Goal: Task Accomplishment & Management: Use online tool/utility

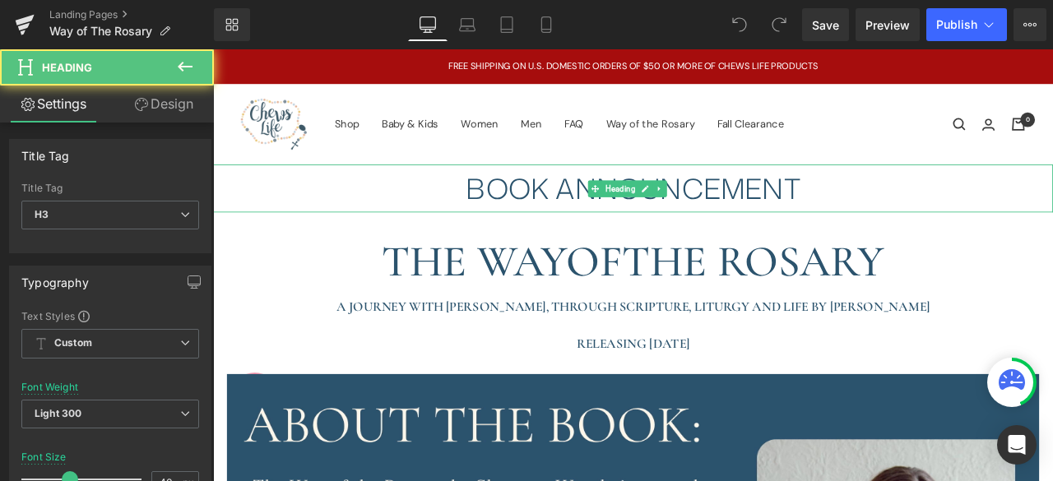
click at [579, 223] on div "BOOK ANNOUNCEMENT" at bounding box center [711, 214] width 996 height 57
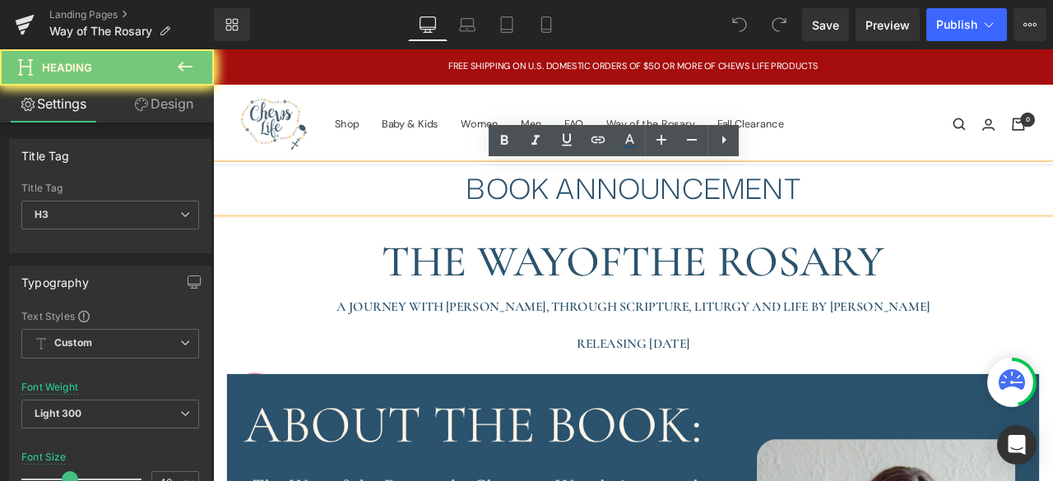
click at [579, 223] on div "BOOK ANNOUNCEMENT" at bounding box center [711, 214] width 996 height 57
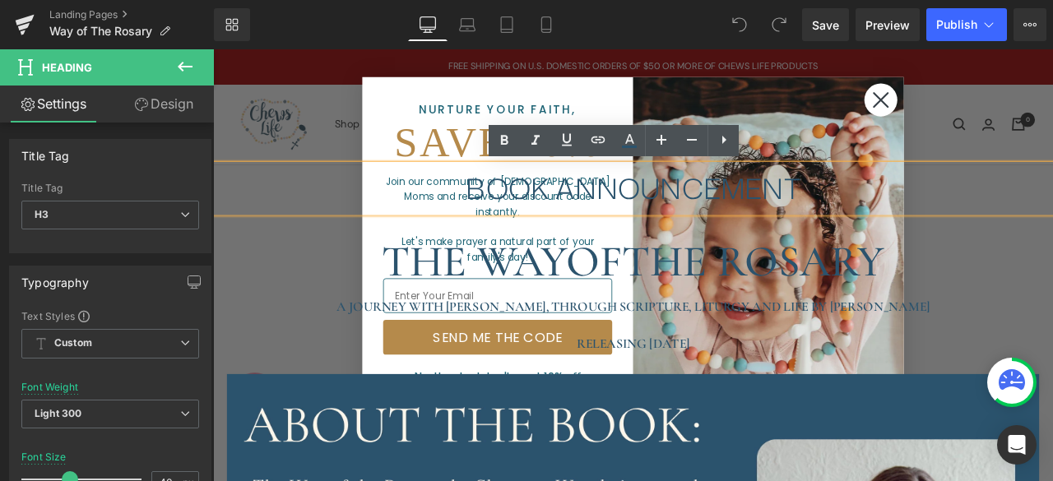
click at [1014, 111] on circle "Close dialog" at bounding box center [1004, 109] width 39 height 39
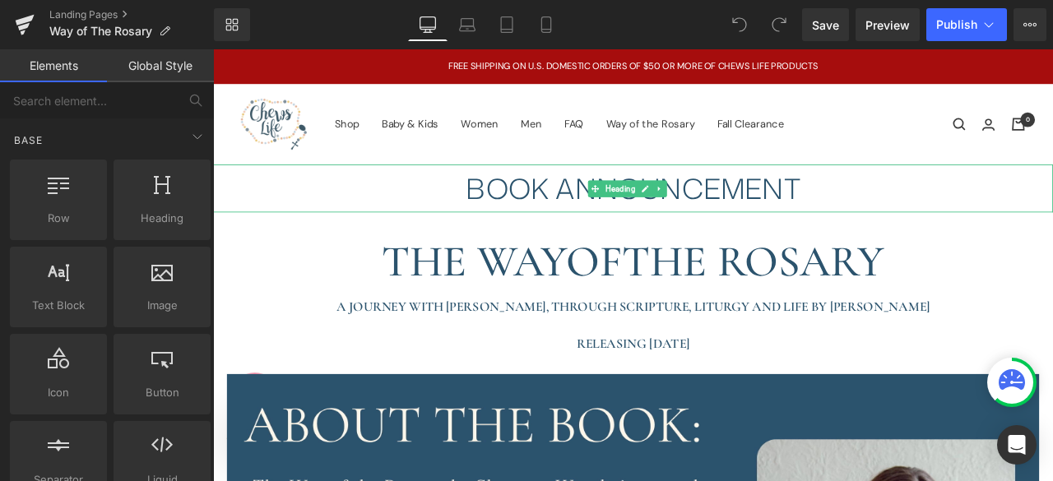
click at [779, 218] on div "BOOK ANNOUNCEMENT" at bounding box center [711, 214] width 996 height 57
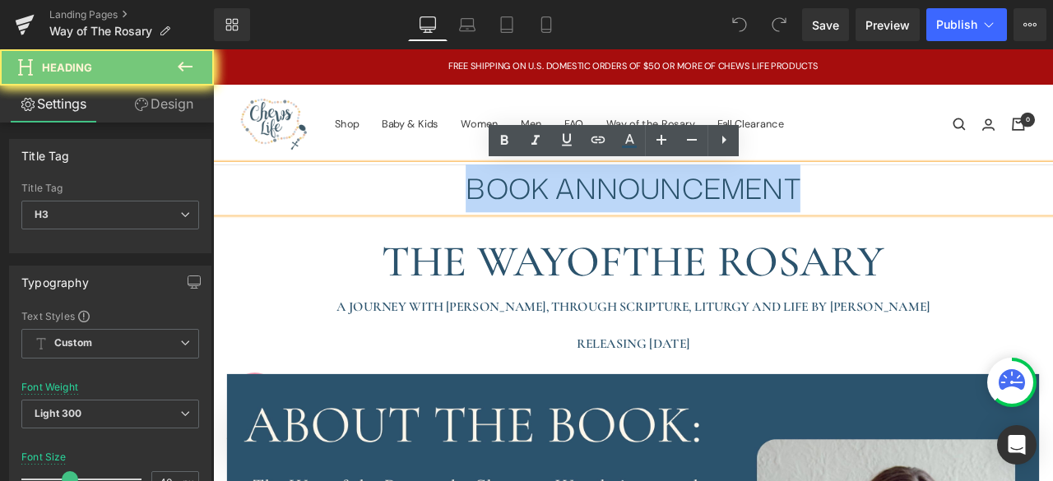
click at [779, 218] on div "BOOK ANNOUNCEMENT" at bounding box center [711, 214] width 996 height 57
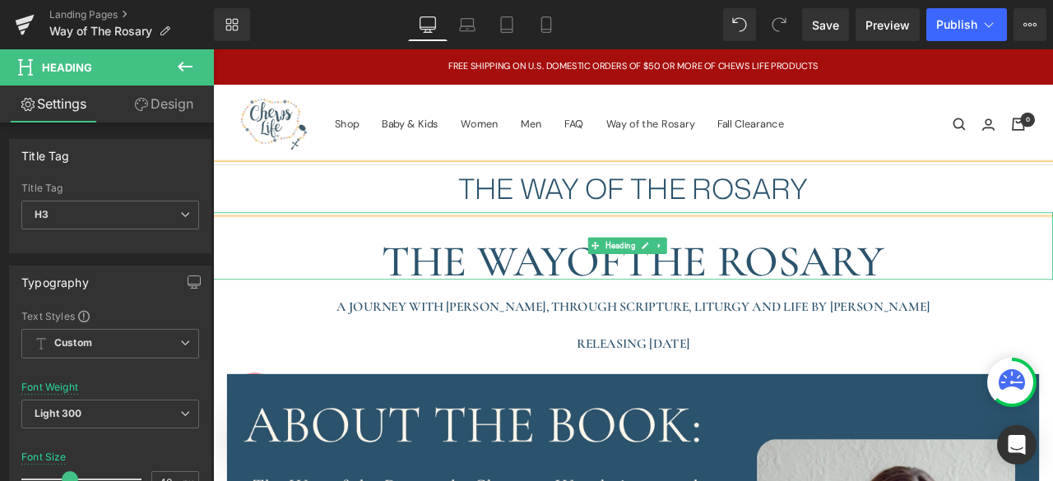
click at [979, 315] on span "THE ROSARY" at bounding box center [853, 301] width 311 height 63
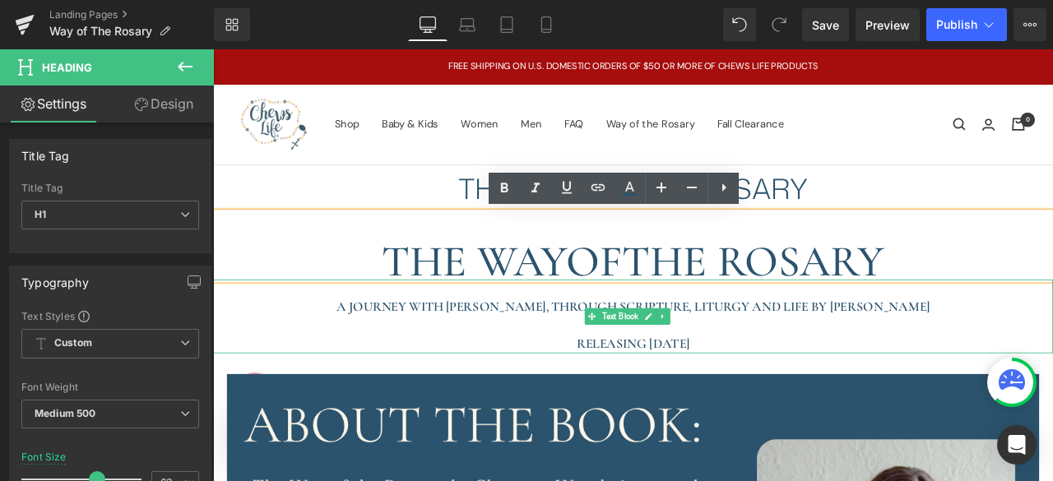
click at [831, 347] on strong "A JOURNEY WITH [PERSON_NAME], THROUGH SCRIPTURE, LITURGY AND LIFE BY [PERSON_NA…" at bounding box center [712, 354] width 704 height 19
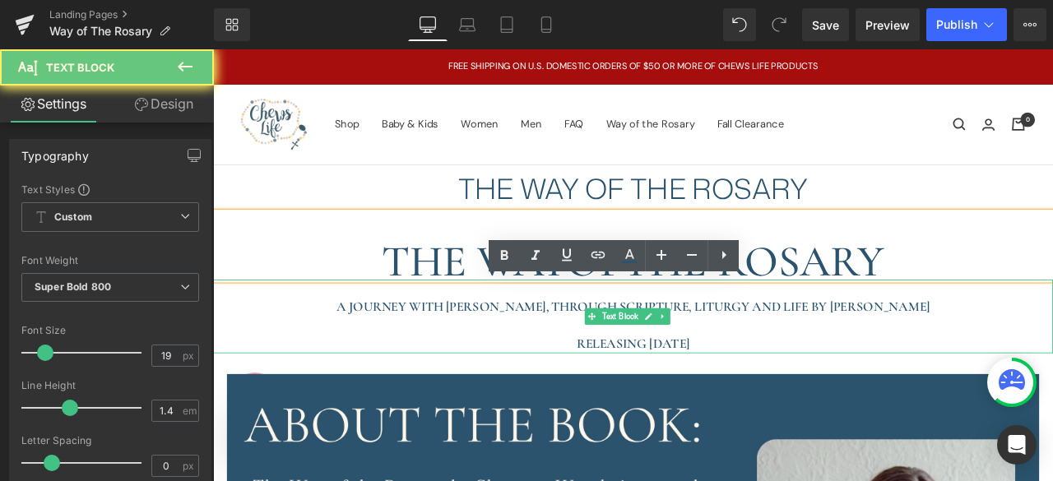
click at [831, 347] on strong "A JOURNEY WITH [PERSON_NAME], THROUGH SCRIPTURE, LITURGY AND LIFE BY [PERSON_NA…" at bounding box center [712, 354] width 704 height 19
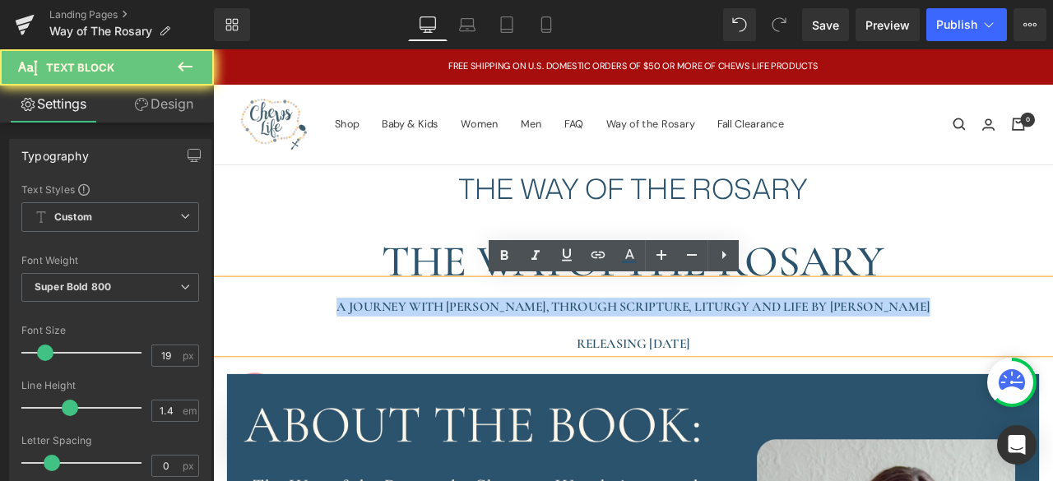
click at [831, 347] on strong "A JOURNEY WITH [PERSON_NAME], THROUGH SCRIPTURE, LITURGY AND LIFE BY [PERSON_NA…" at bounding box center [712, 354] width 704 height 19
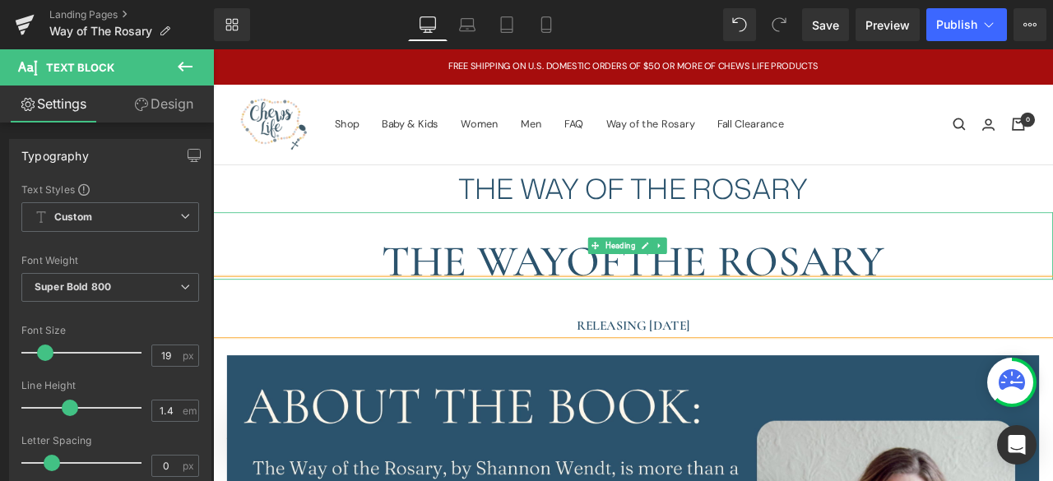
click at [775, 286] on span "THE ROSARY" at bounding box center [853, 301] width 311 height 63
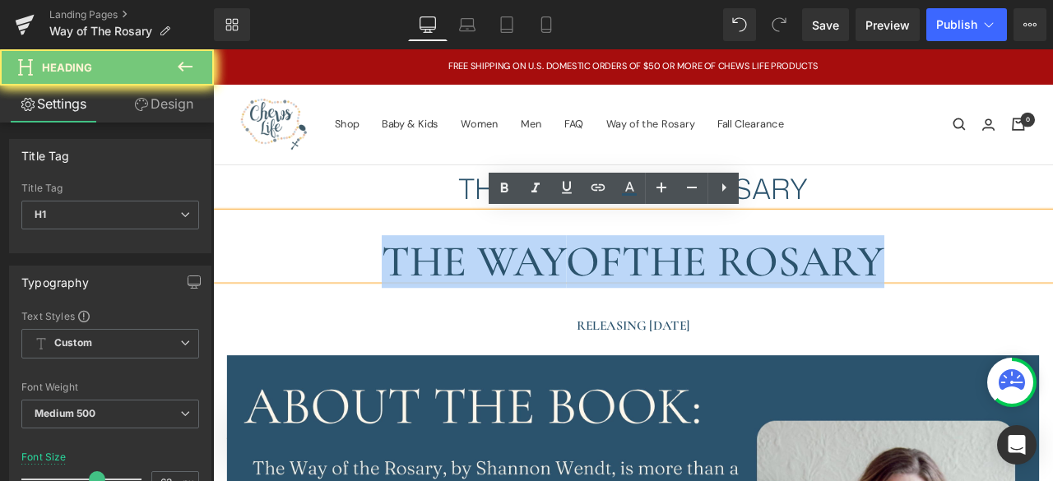
click at [775, 286] on span "THE ROSARY" at bounding box center [853, 301] width 311 height 63
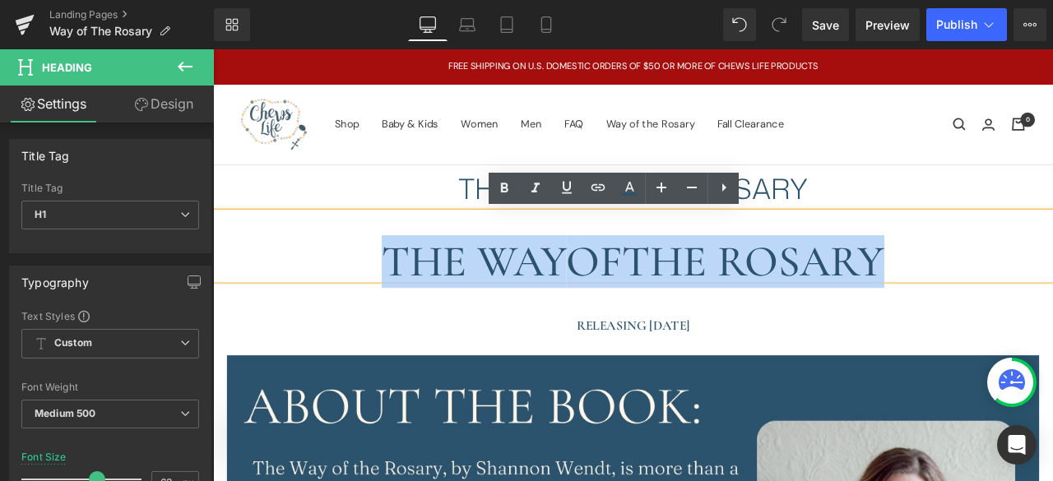
paste div
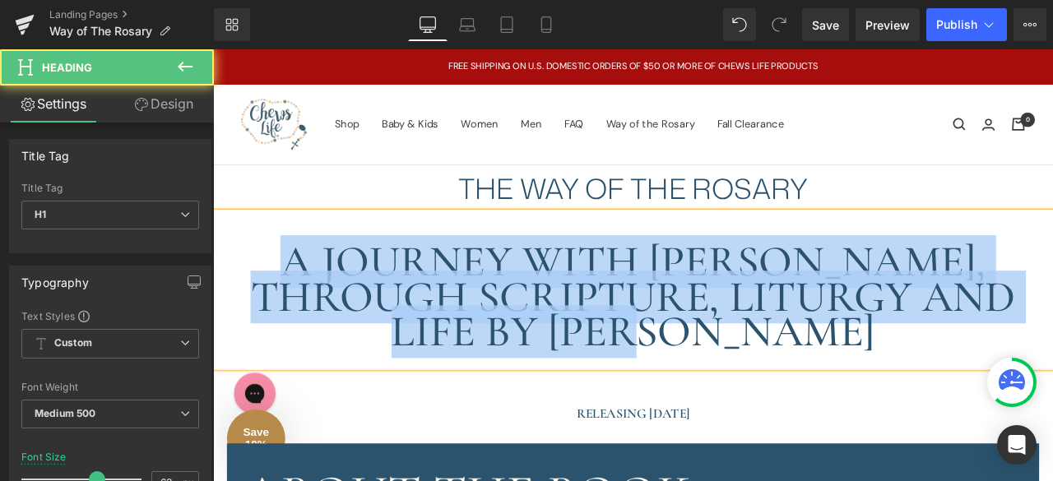
drag, startPoint x: 932, startPoint y: 375, endPoint x: 282, endPoint y: 323, distance: 652.1
click at [282, 323] on h1 "A JOURNEY WITH [PERSON_NAME], THROUGH SCRIPTURE, LITURGY AND LIFE BY [PERSON_NA…" at bounding box center [711, 343] width 996 height 124
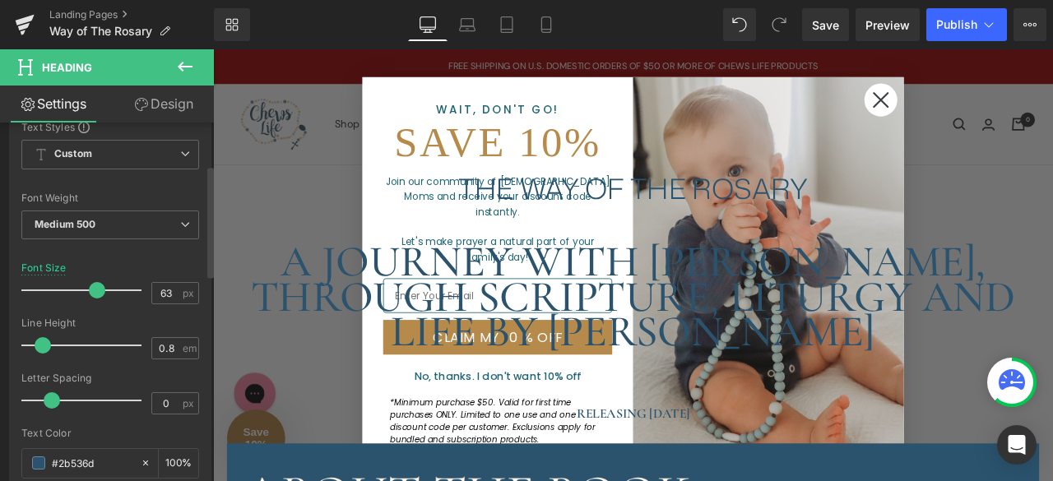
scroll to position [192, 0]
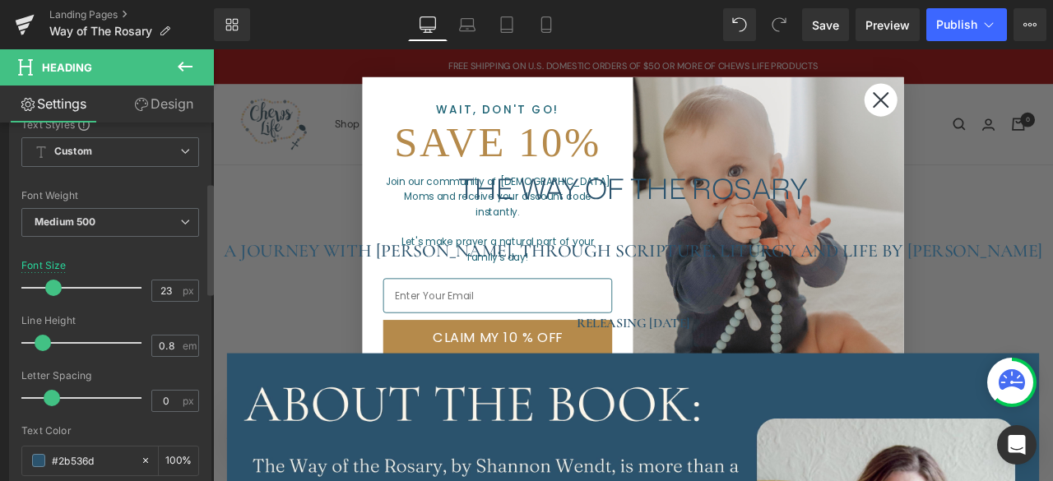
type input "19"
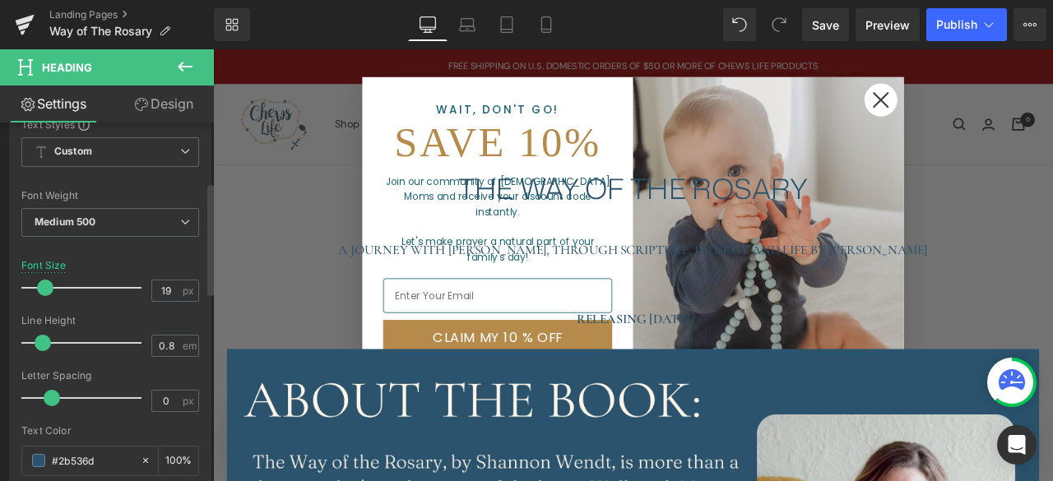
drag, startPoint x: 94, startPoint y: 286, endPoint x: 44, endPoint y: 285, distance: 49.4
click at [44, 285] on span at bounding box center [45, 288] width 16 height 16
click at [994, 97] on circle "Close dialog" at bounding box center [1004, 109] width 39 height 39
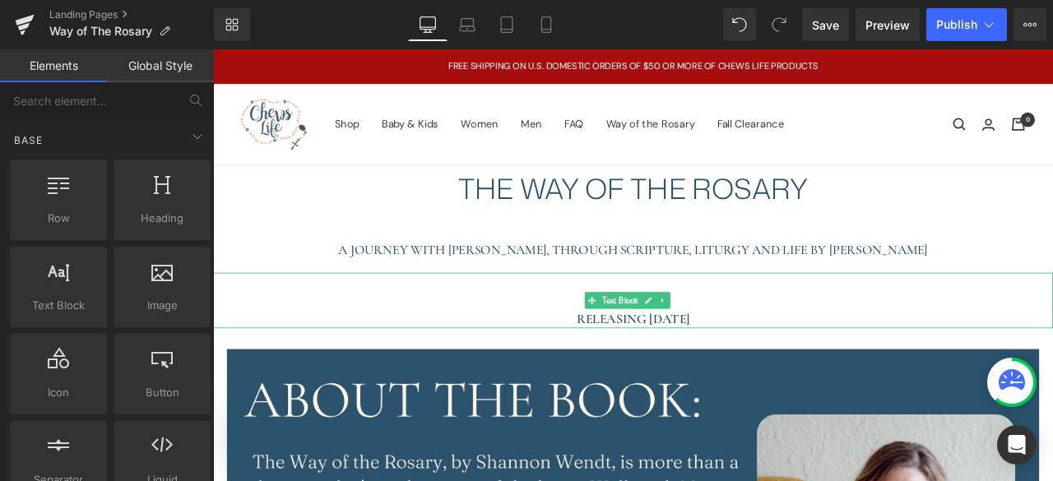
click at [667, 374] on strong "RELEASING [DATE]" at bounding box center [711, 369] width 134 height 19
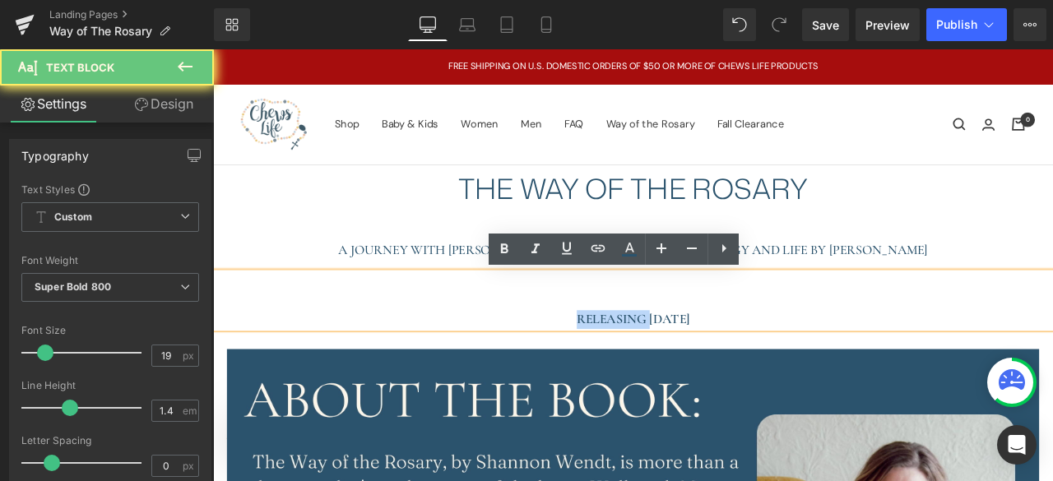
click at [667, 374] on strong "RELEASING [DATE]" at bounding box center [711, 369] width 134 height 19
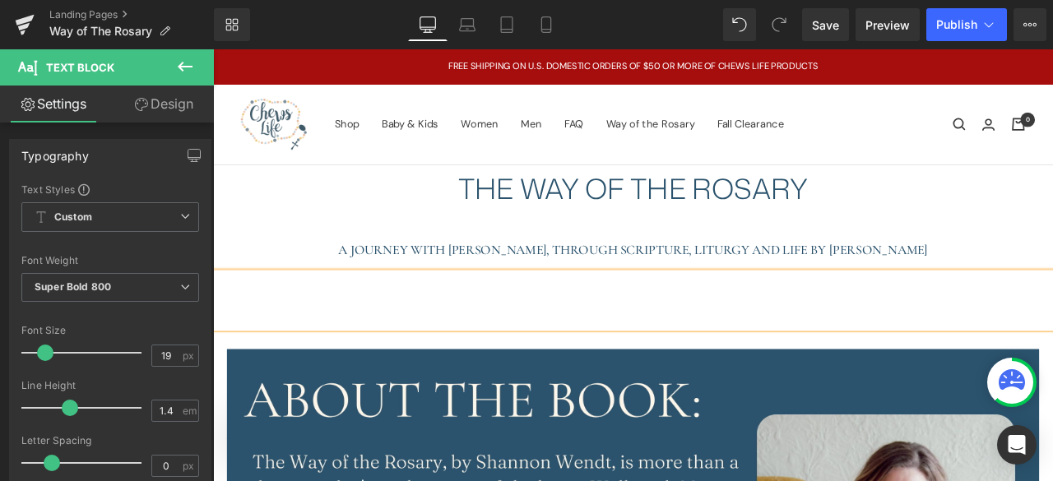
click at [579, 202] on div "THE WAY OF THE ROSARY" at bounding box center [711, 214] width 996 height 57
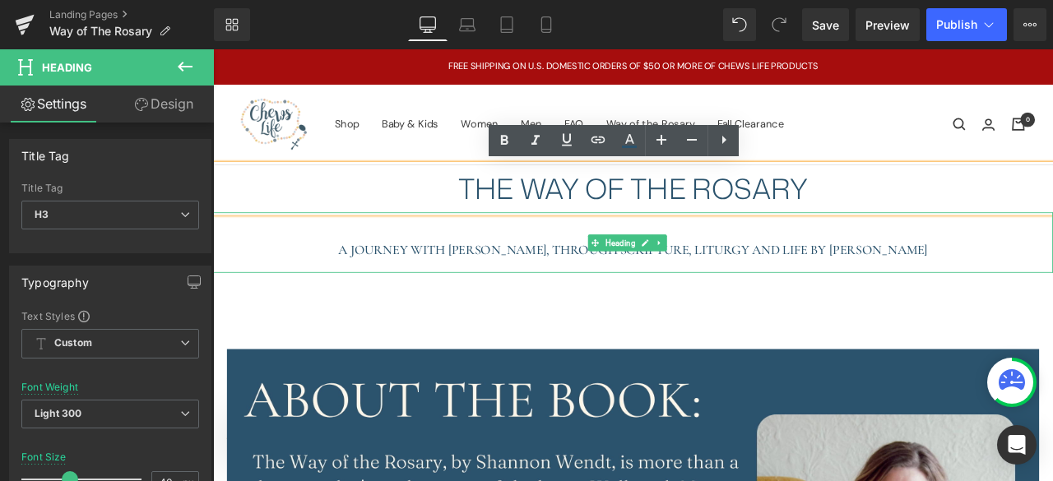
click at [577, 285] on h1 "A JOURNEY WITH [PERSON_NAME], THROUGH SCRIPTURE, LITURGY AND LIFE BY [PERSON_NA…" at bounding box center [711, 287] width 996 height 12
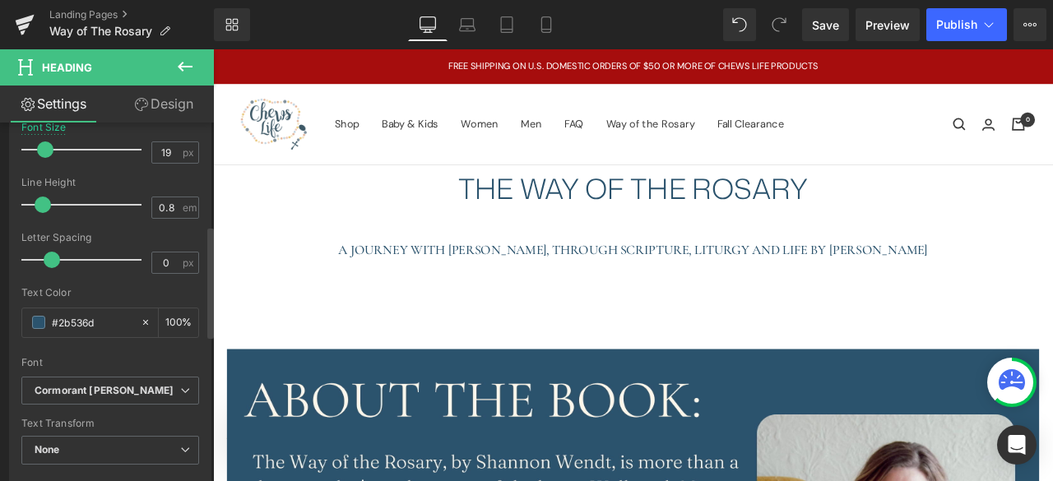
scroll to position [377, 0]
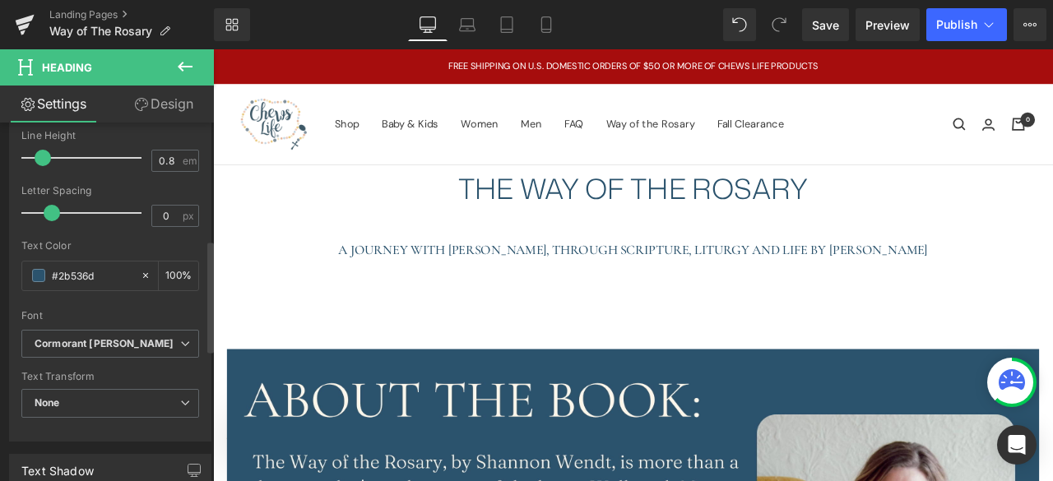
click at [118, 343] on icon "Cormorant [PERSON_NAME]" at bounding box center [104, 344] width 139 height 14
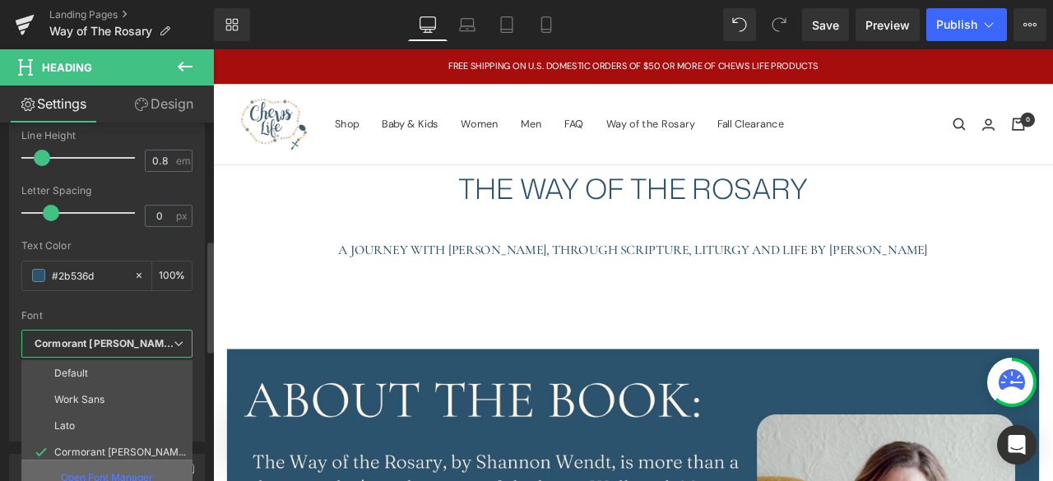
click at [118, 472] on p "Open Font Manager" at bounding box center [107, 478] width 92 height 15
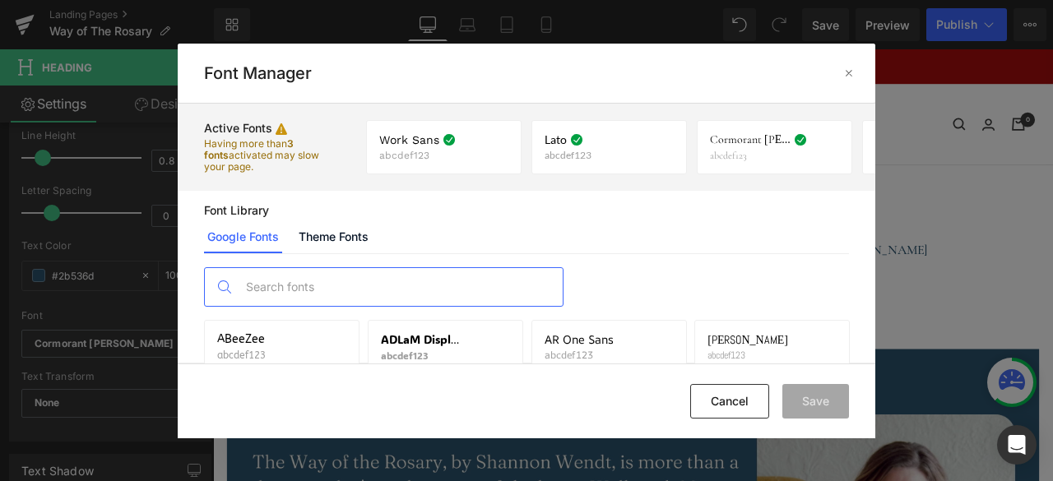
click at [310, 285] on input "text" at bounding box center [400, 287] width 325 height 38
type input "p"
type input "P"
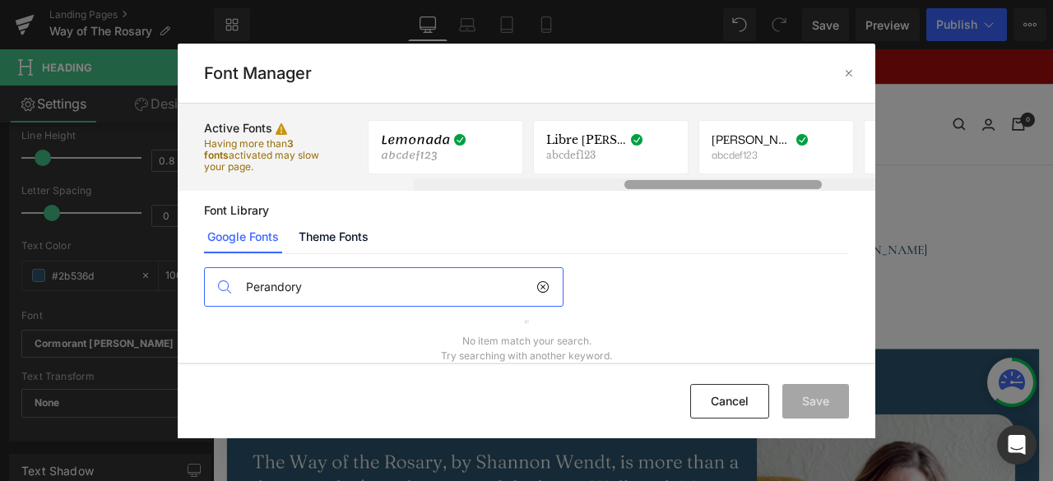
scroll to position [0, 489]
drag, startPoint x: 497, startPoint y: 186, endPoint x: 686, endPoint y: 222, distance: 192.7
click at [686, 222] on div "Active Fonts Having more than 3 fonts activated may slow your page. Work Sans a…" at bounding box center [527, 233] width 698 height 259
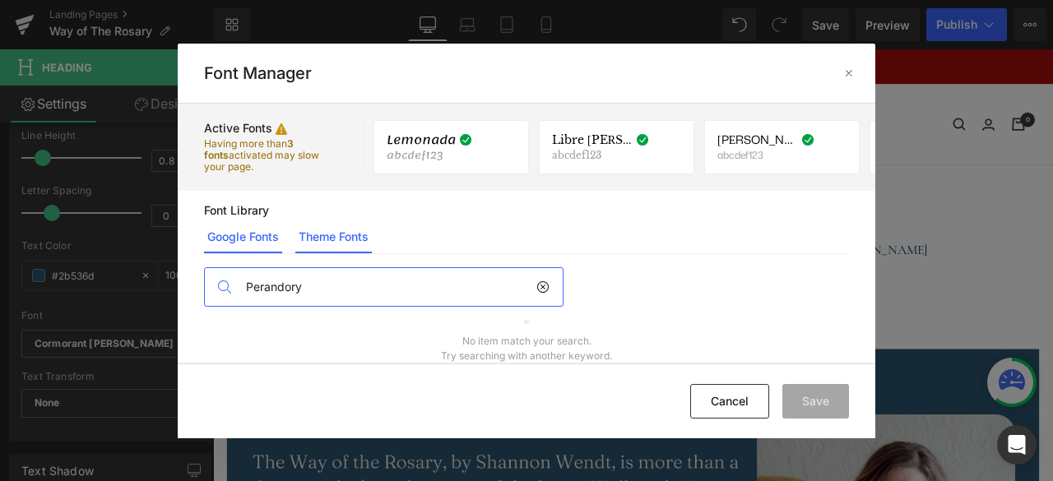
type input "Perandory"
click at [354, 239] on link "Theme Fonts" at bounding box center [333, 237] width 77 height 33
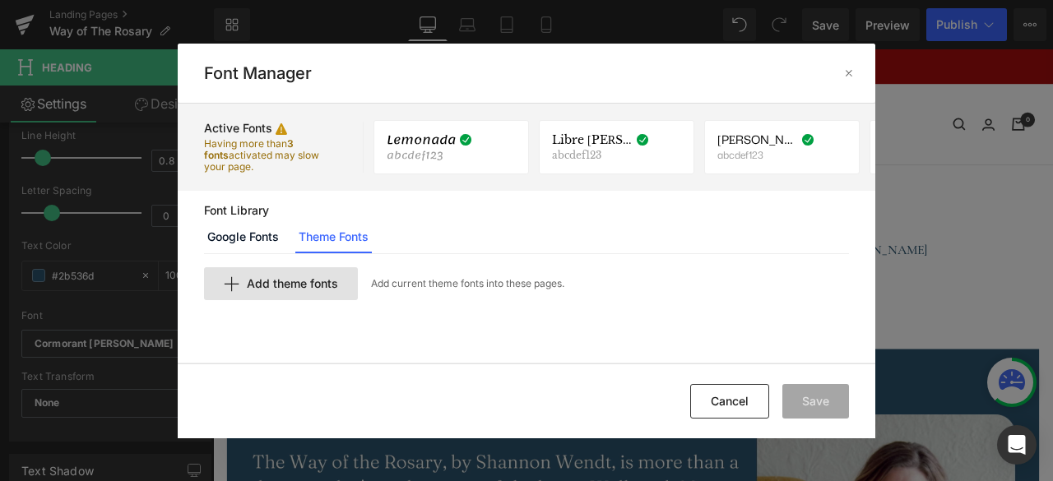
click at [273, 288] on span "Add theme fonts" at bounding box center [292, 283] width 91 height 13
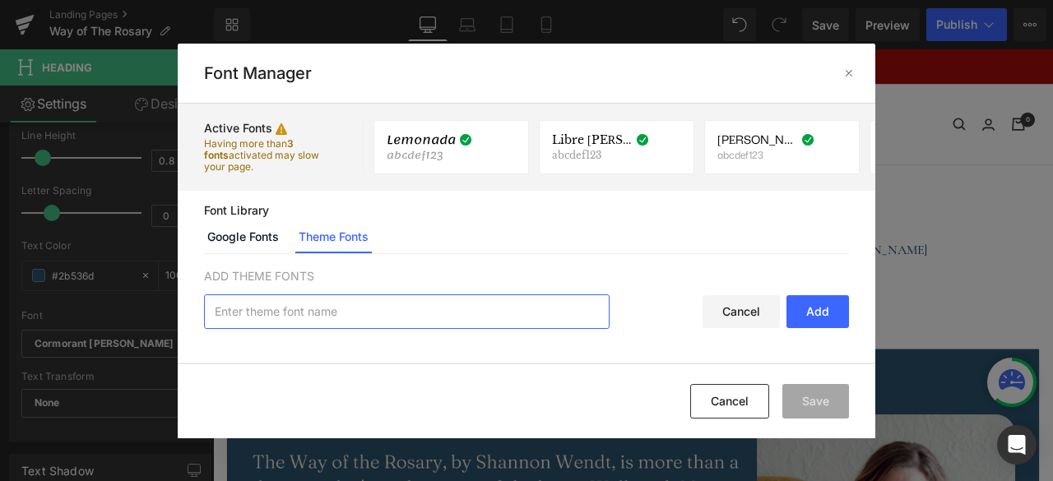
click at [276, 310] on input "text" at bounding box center [407, 311] width 404 height 33
type input "Perandory"
click at [813, 307] on div "Add" at bounding box center [818, 311] width 63 height 33
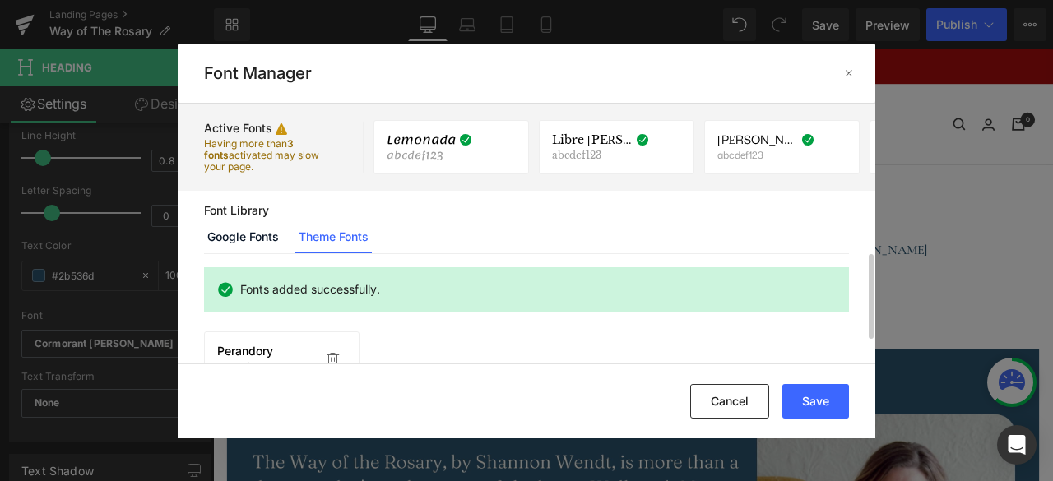
click at [263, 347] on span "Perandory" at bounding box center [245, 351] width 56 height 13
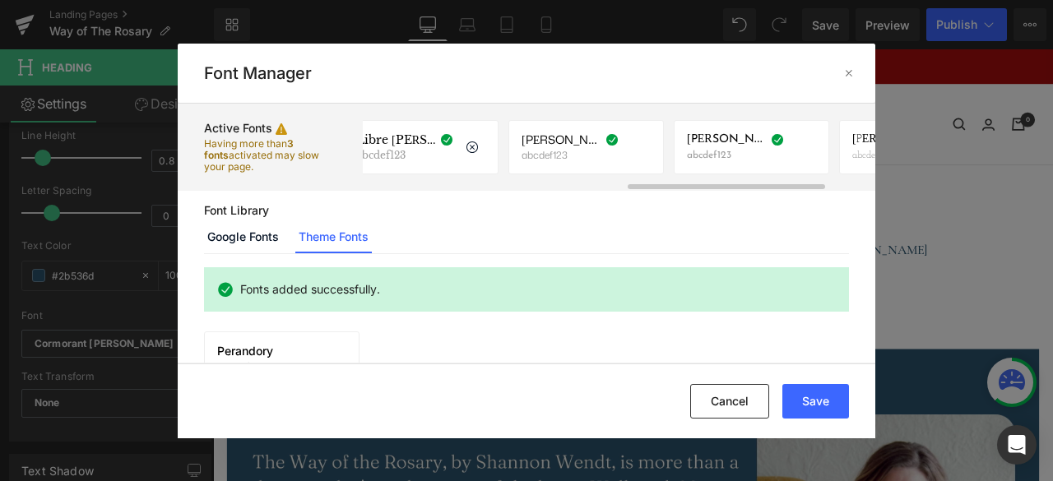
scroll to position [0, 813]
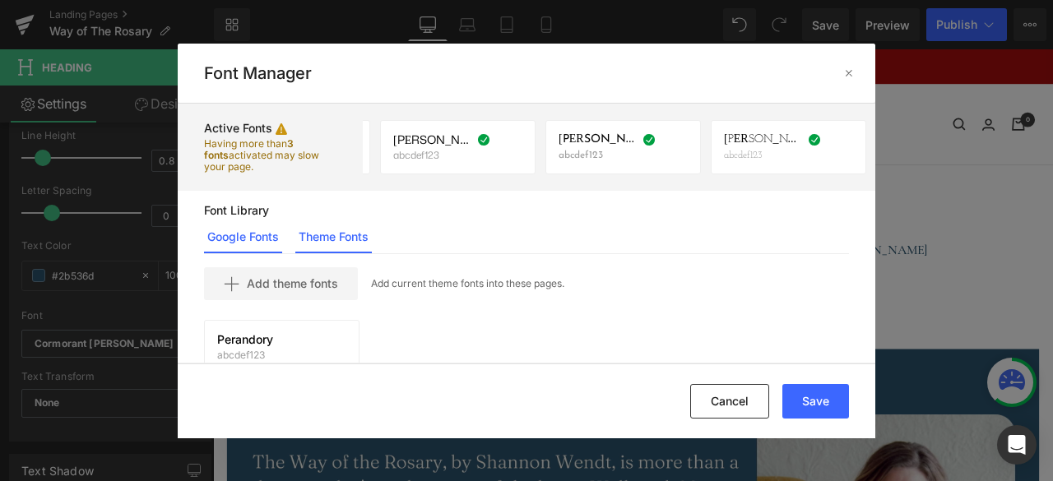
click at [267, 235] on link "Google Fonts" at bounding box center [243, 237] width 78 height 33
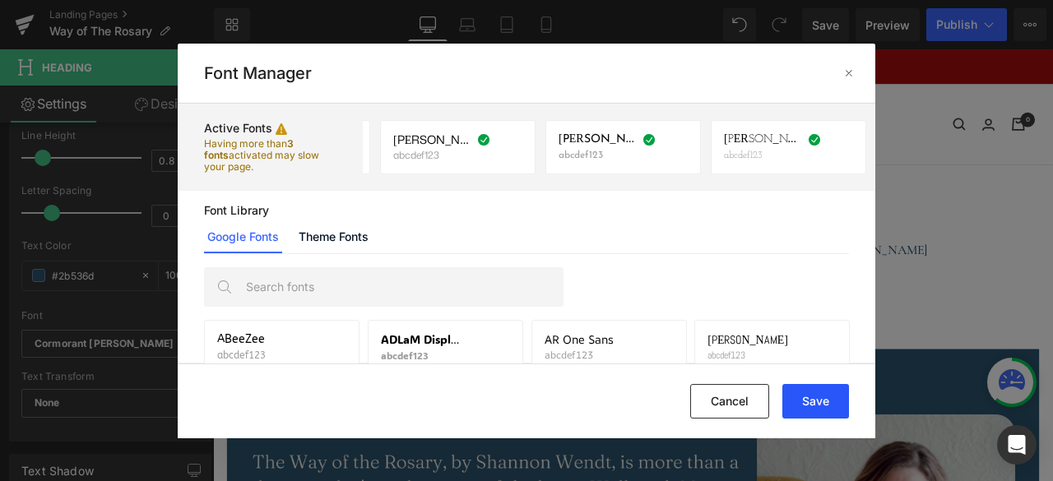
click at [805, 401] on button "Save" at bounding box center [816, 401] width 67 height 35
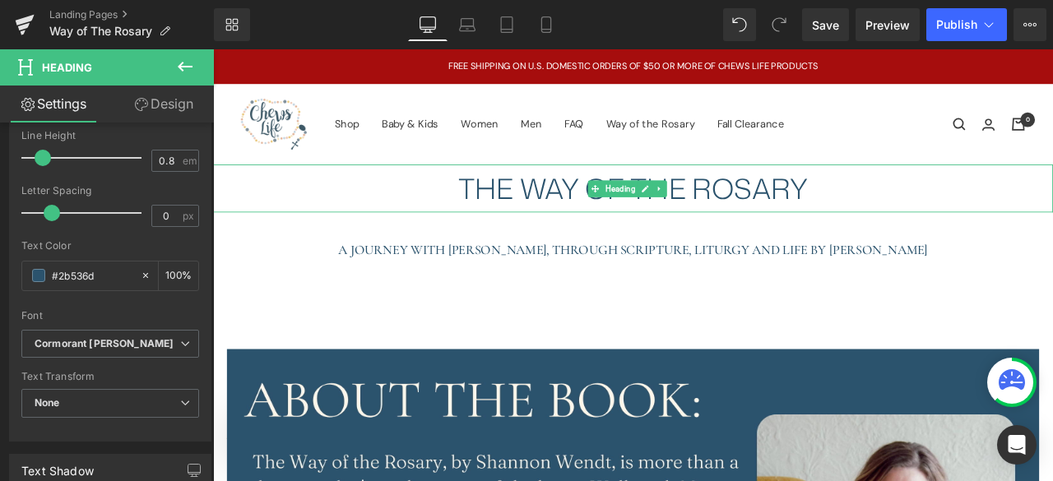
click at [568, 208] on div "THE WAY OF THE ROSARY" at bounding box center [711, 214] width 996 height 57
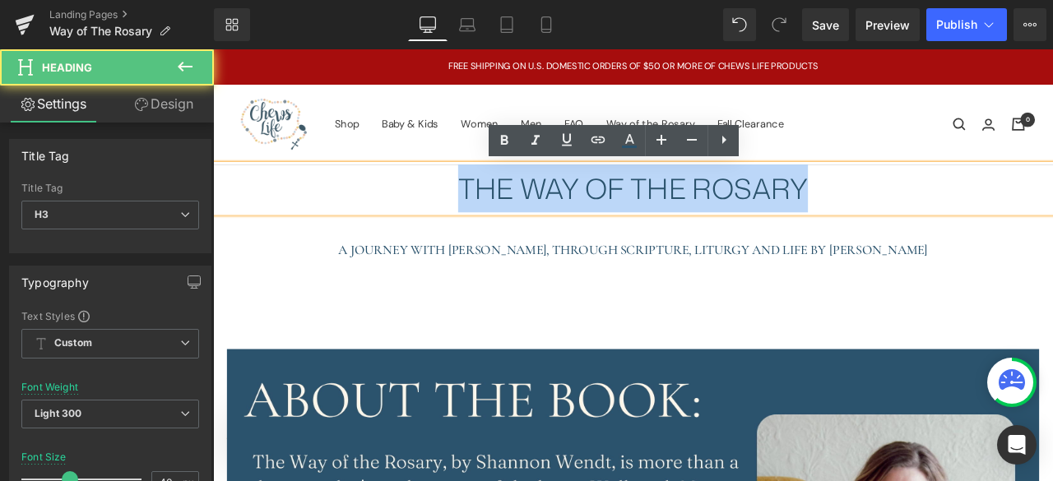
drag, startPoint x: 920, startPoint y: 218, endPoint x: 472, endPoint y: 211, distance: 447.7
click at [472, 211] on div "THE WAY OF THE ROSARY" at bounding box center [711, 214] width 996 height 57
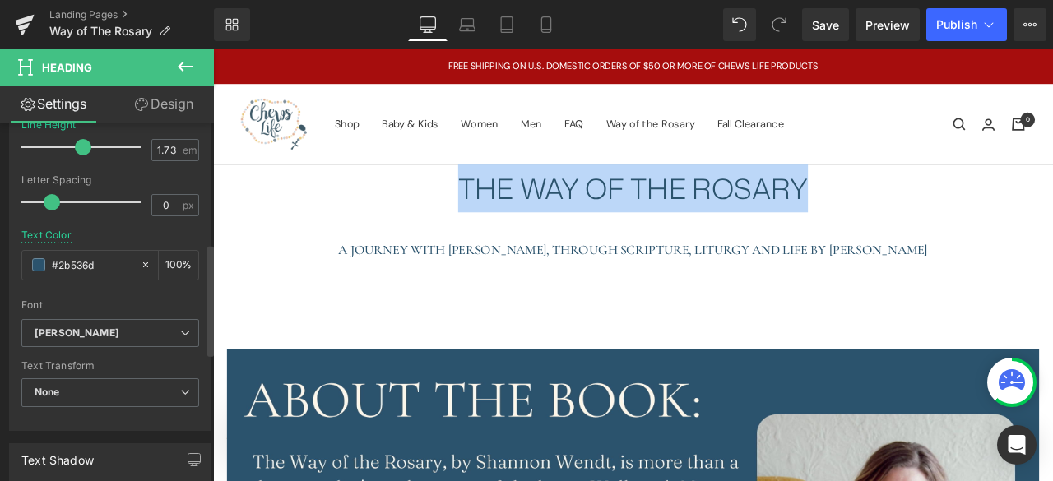
scroll to position [390, 0]
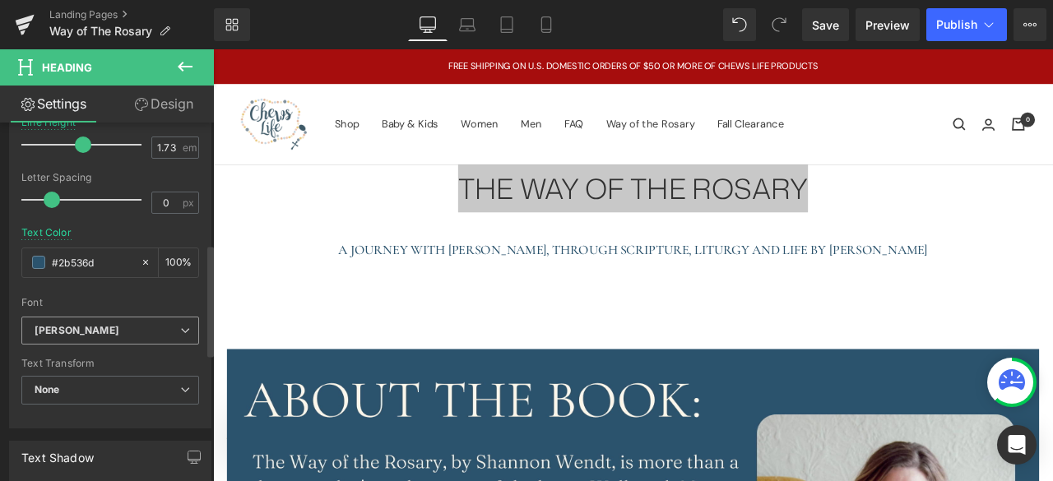
click at [100, 324] on b "[PERSON_NAME]" at bounding box center [108, 331] width 146 height 14
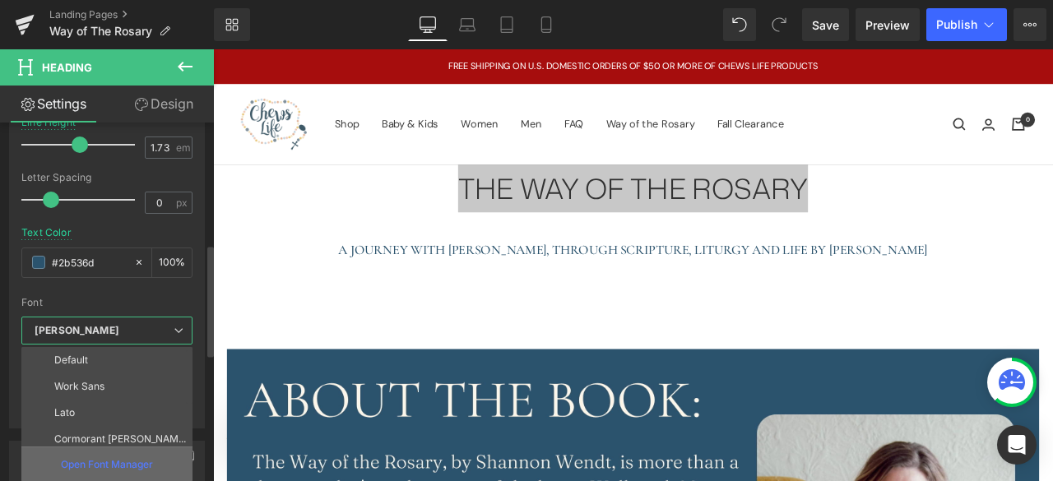
click at [92, 465] on p "Open Font Manager" at bounding box center [107, 465] width 92 height 15
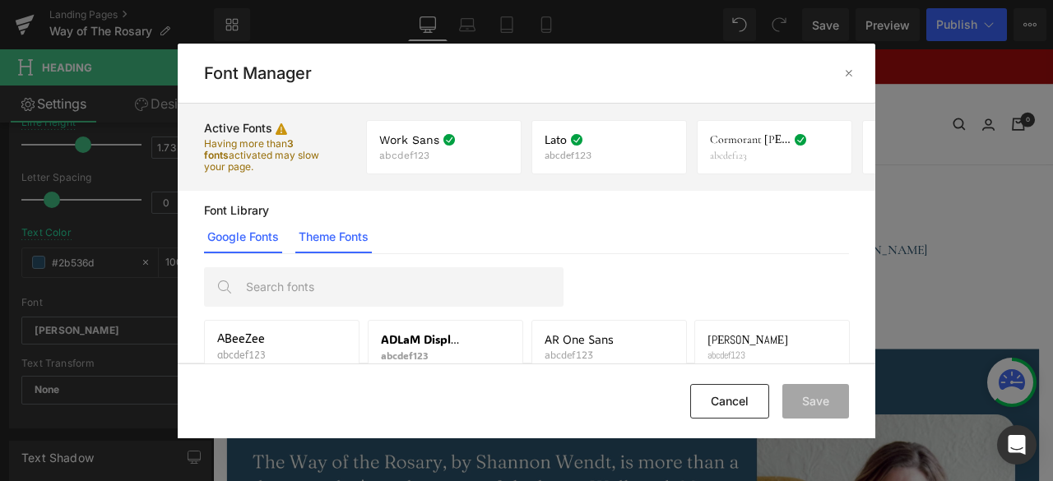
click at [361, 234] on link "Theme Fonts" at bounding box center [333, 237] width 77 height 33
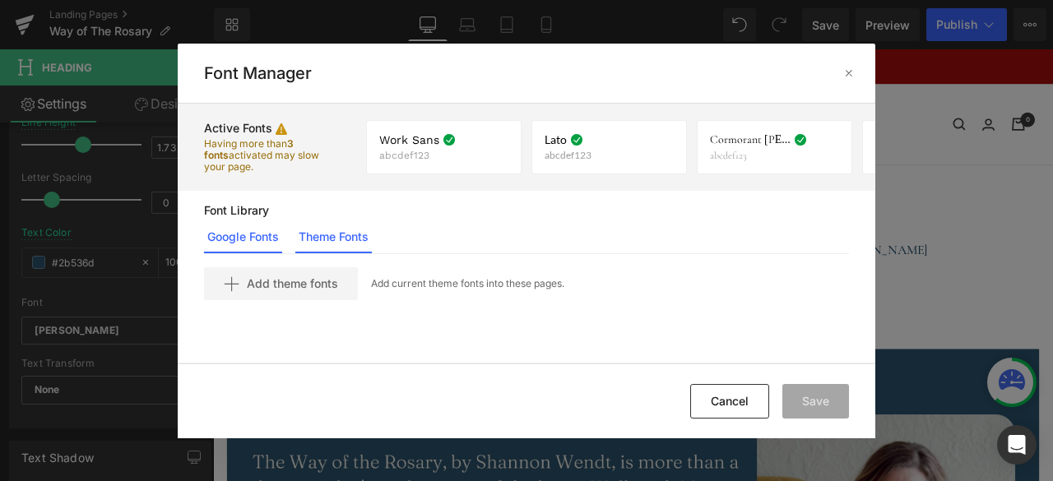
click at [253, 233] on link "Google Fonts" at bounding box center [243, 237] width 78 height 33
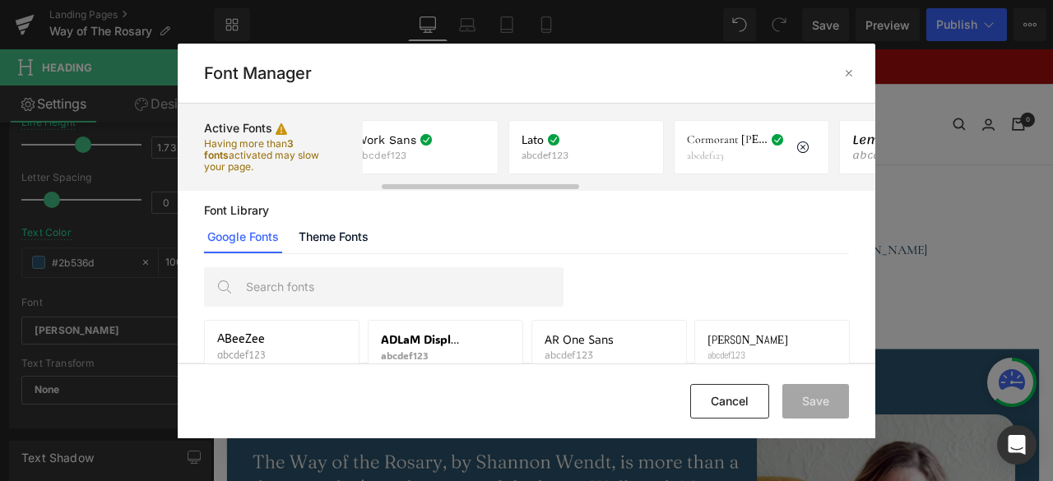
scroll to position [0, 0]
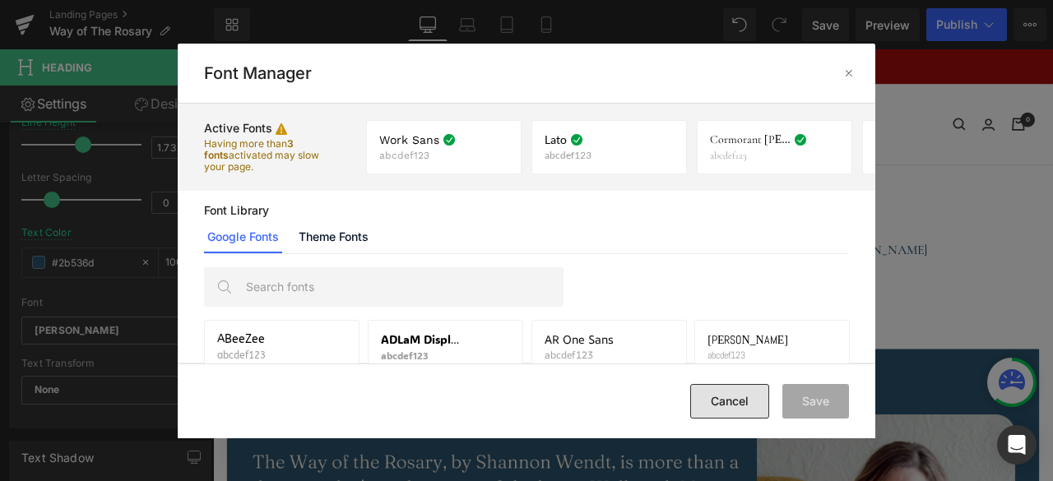
click at [735, 409] on button "Cancel" at bounding box center [729, 401] width 79 height 35
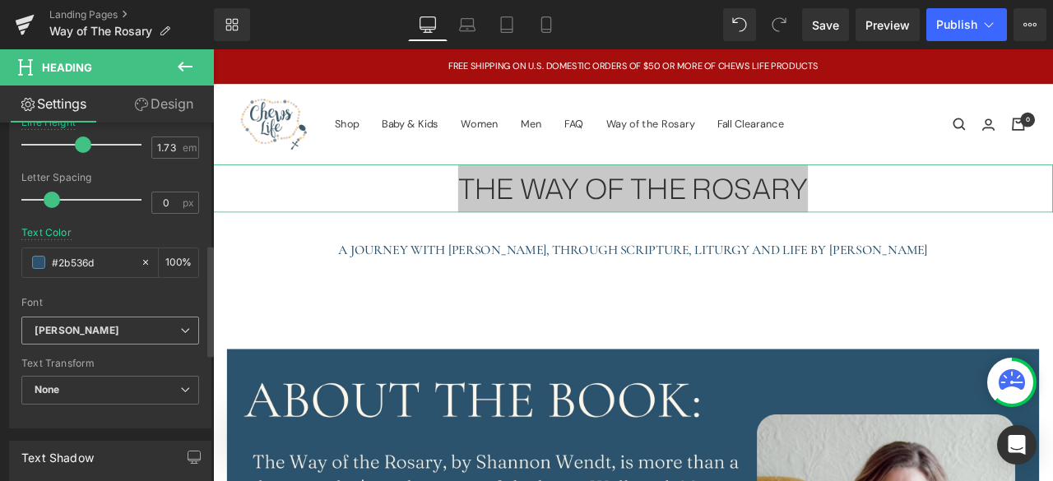
click at [114, 324] on b "[PERSON_NAME]" at bounding box center [108, 331] width 146 height 14
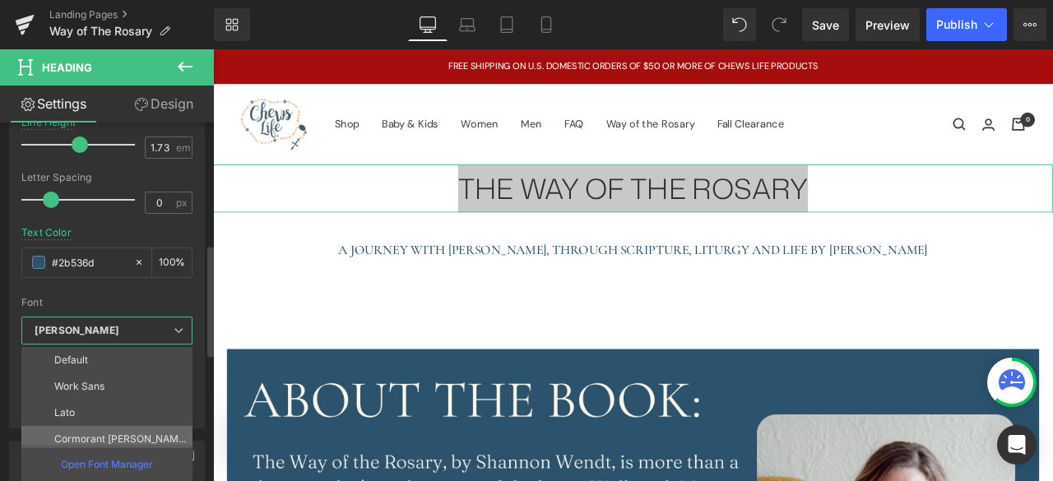
click at [94, 434] on p "Cormorant [PERSON_NAME]" at bounding box center [120, 440] width 132 height 12
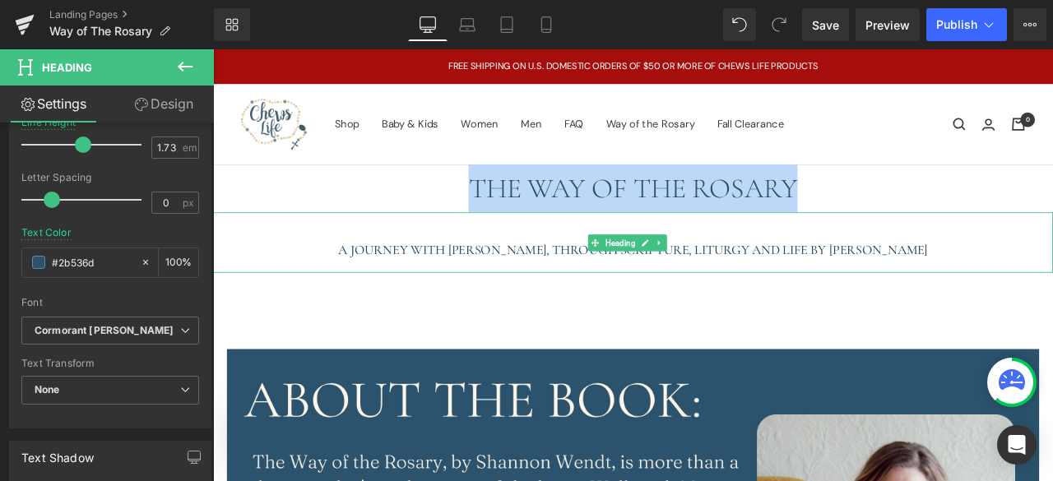
click at [509, 291] on h1 "A JOURNEY WITH [PERSON_NAME], THROUGH SCRIPTURE, LITURGY AND LIFE BY [PERSON_NA…" at bounding box center [711, 287] width 996 height 12
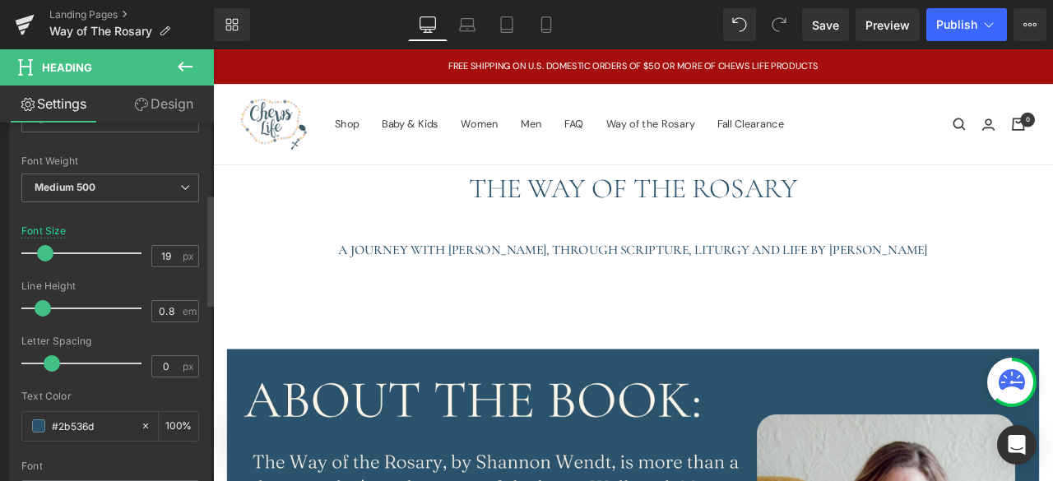
scroll to position [228, 0]
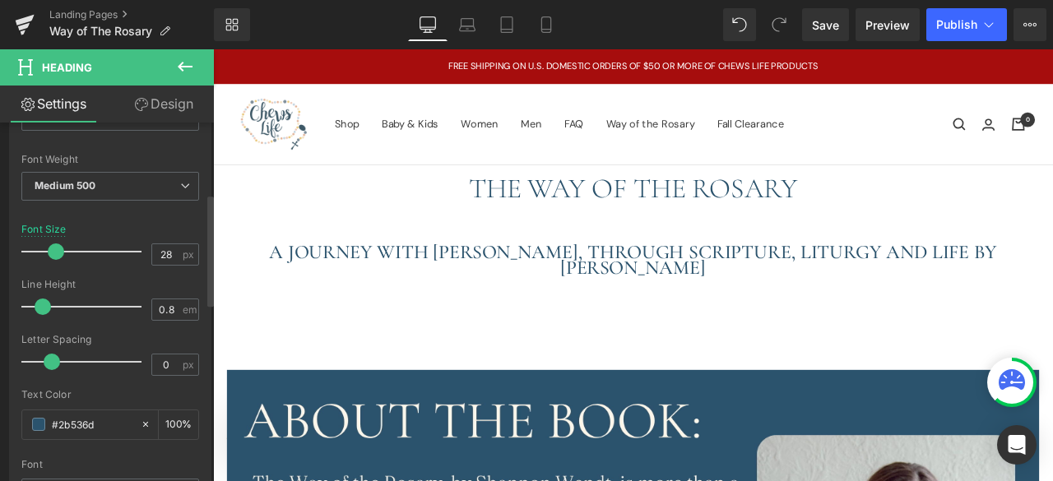
type input "29"
drag, startPoint x: 47, startPoint y: 244, endPoint x: 58, endPoint y: 244, distance: 11.5
click at [58, 244] on span at bounding box center [57, 252] width 16 height 16
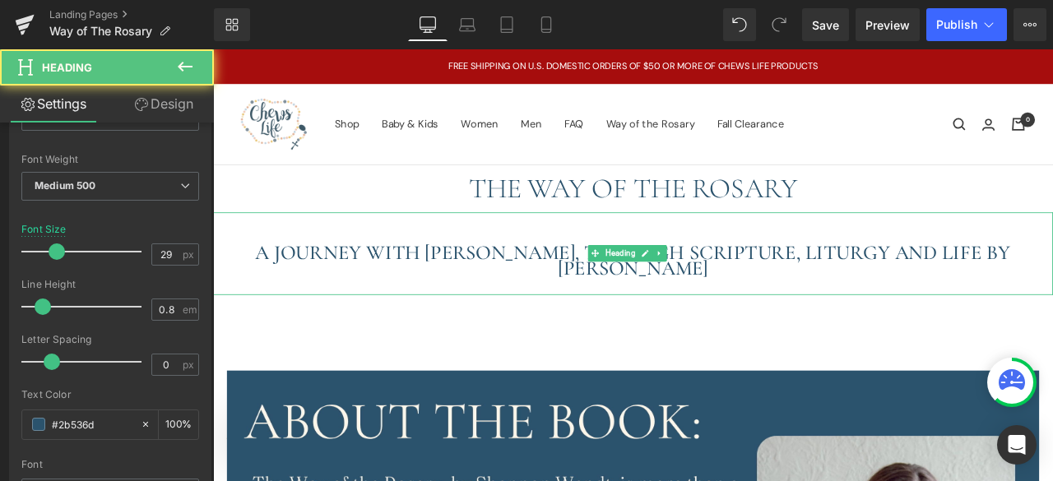
click at [999, 297] on h1 "A JOURNEY WITH [PERSON_NAME], THROUGH SCRIPTURE, LITURGY AND LIFE BY [PERSON_NA…" at bounding box center [711, 300] width 996 height 38
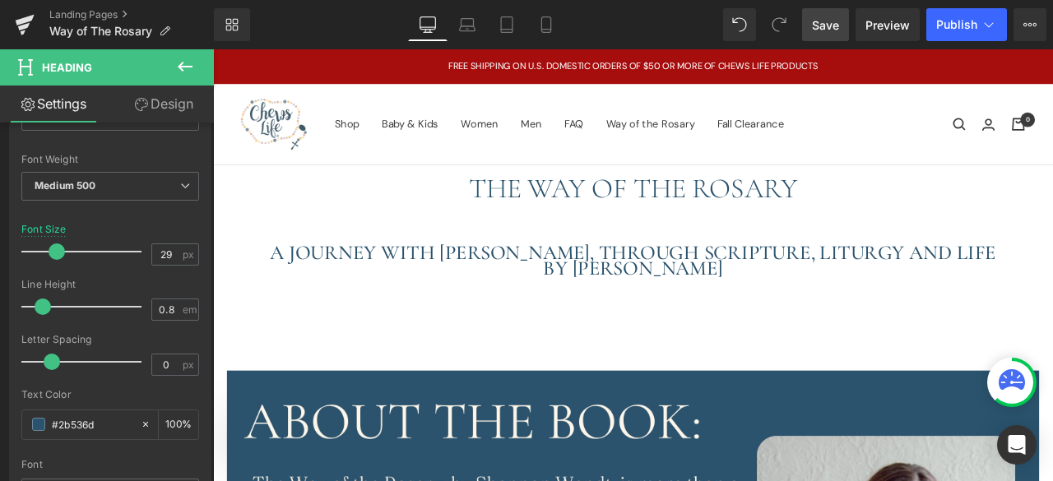
click at [825, 24] on span "Save" at bounding box center [825, 24] width 27 height 17
